Goal: Task Accomplishment & Management: Complete application form

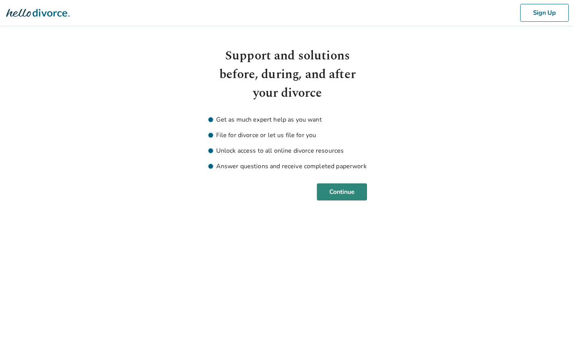
click at [357, 197] on button "Continue" at bounding box center [342, 192] width 50 height 17
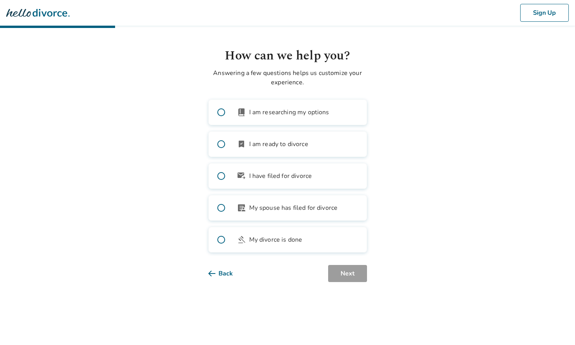
click at [309, 142] on label "bookmark_check I am ready to divorce" at bounding box center [287, 144] width 159 height 26
click at [356, 277] on button "Next" at bounding box center [347, 273] width 39 height 17
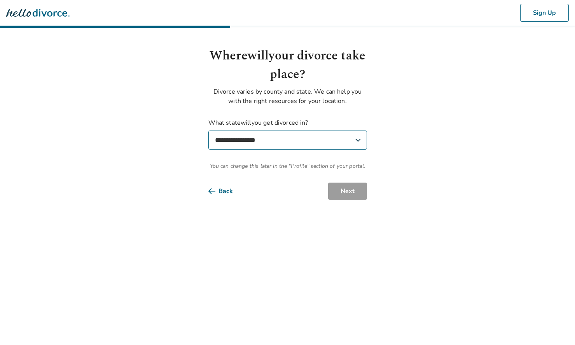
click at [222, 194] on button "Back" at bounding box center [226, 191] width 37 height 17
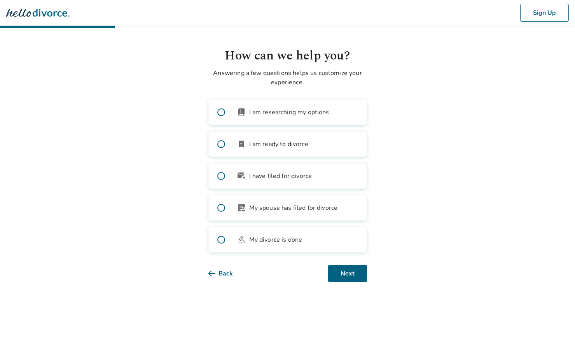
click at [223, 273] on button "Back" at bounding box center [226, 273] width 37 height 17
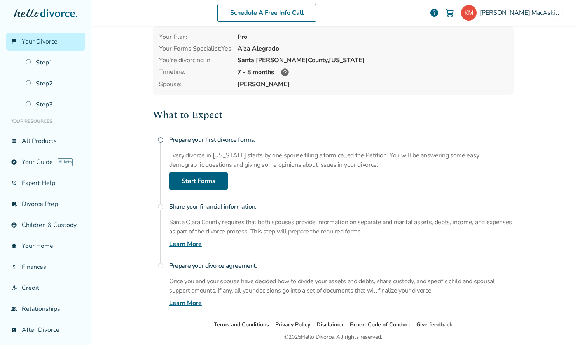
scroll to position [65, 0]
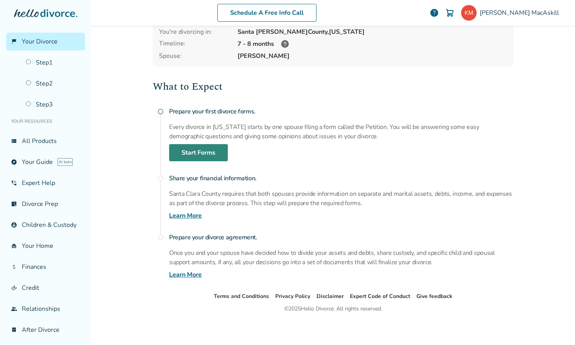
click at [205, 154] on link "Start Forms" at bounding box center [198, 152] width 59 height 17
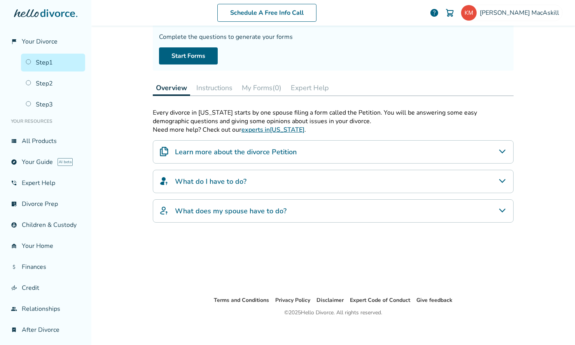
scroll to position [38, 0]
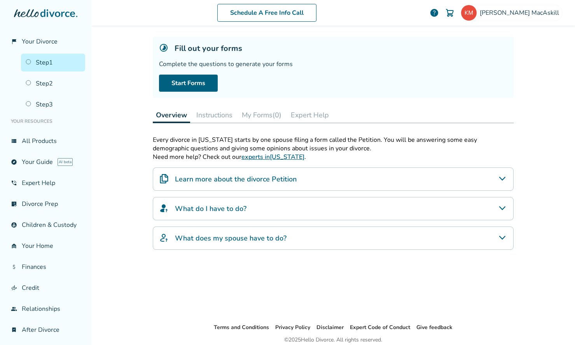
click at [328, 182] on div "Learn more about the divorce Petition" at bounding box center [333, 179] width 361 height 23
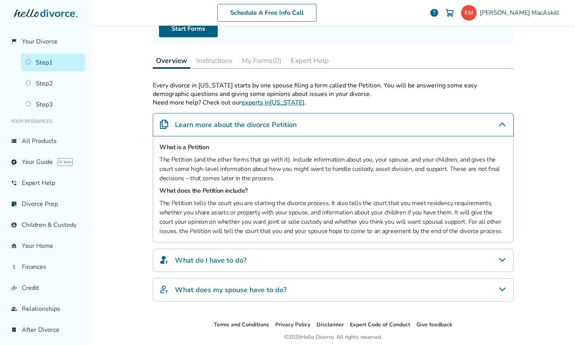
scroll to position [93, 0]
click at [312, 261] on div "What do I have to do?" at bounding box center [333, 259] width 361 height 23
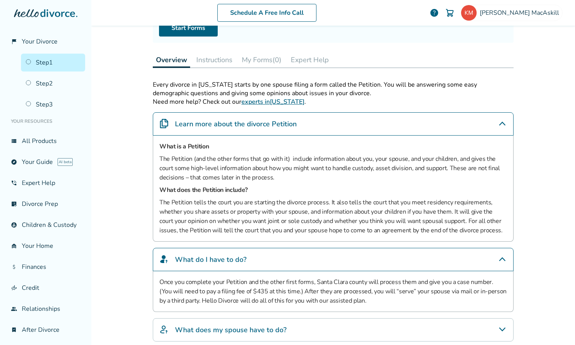
scroll to position [162, 0]
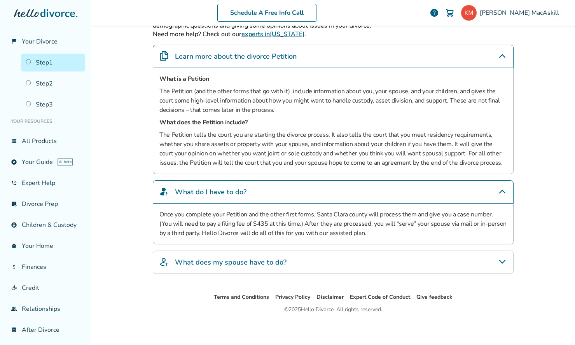
click at [312, 261] on div "What does my spouse have to do?" at bounding box center [333, 262] width 361 height 23
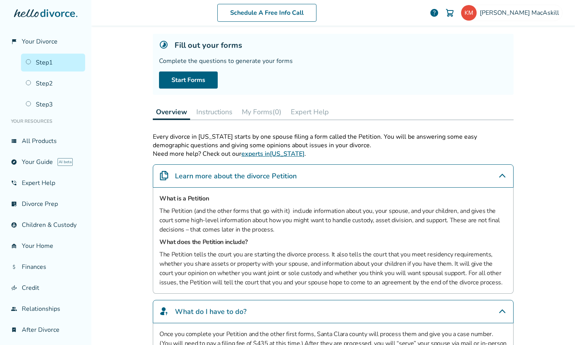
scroll to position [39, 0]
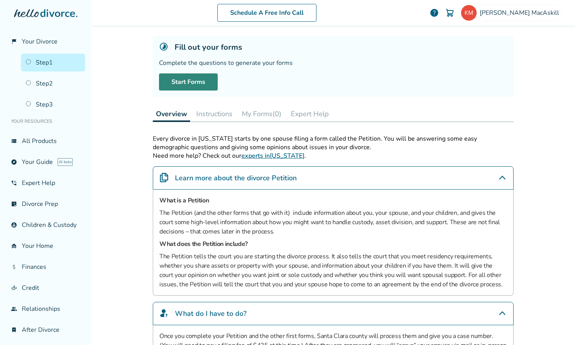
click at [203, 82] on link "Start Forms" at bounding box center [188, 81] width 59 height 17
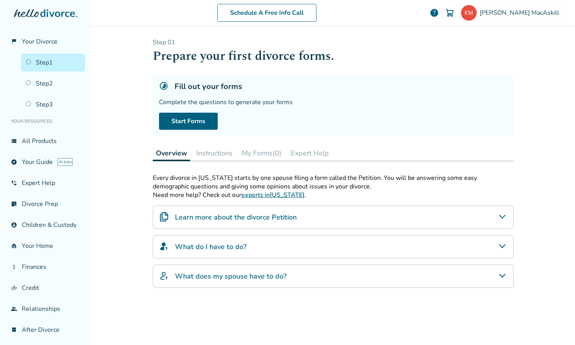
click at [264, 152] on button "My Forms (0)" at bounding box center [262, 153] width 46 height 16
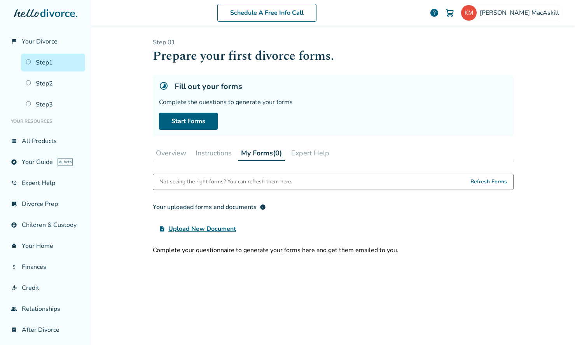
click at [490, 181] on span "Refresh Forms" at bounding box center [488, 182] width 37 height 16
click at [216, 152] on button "Instructions" at bounding box center [213, 153] width 42 height 16
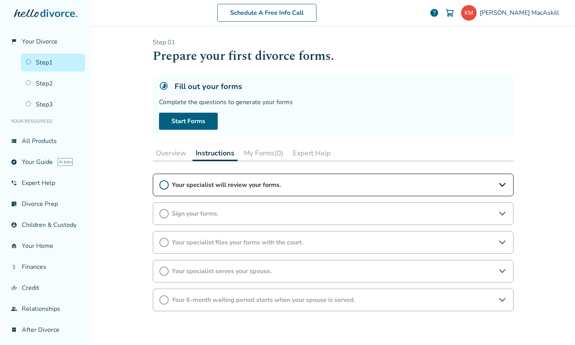
click at [175, 154] on button "Overview" at bounding box center [171, 153] width 37 height 16
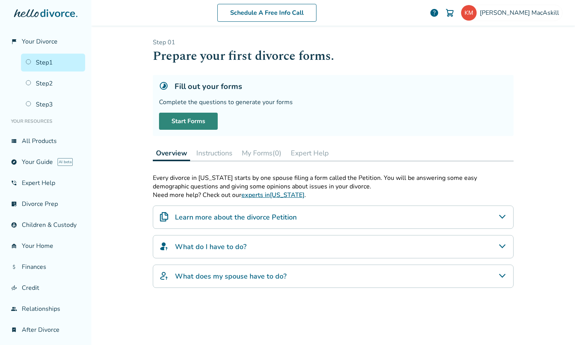
click at [188, 118] on link "Start Forms" at bounding box center [188, 121] width 59 height 17
